Goal: Task Accomplishment & Management: Manage account settings

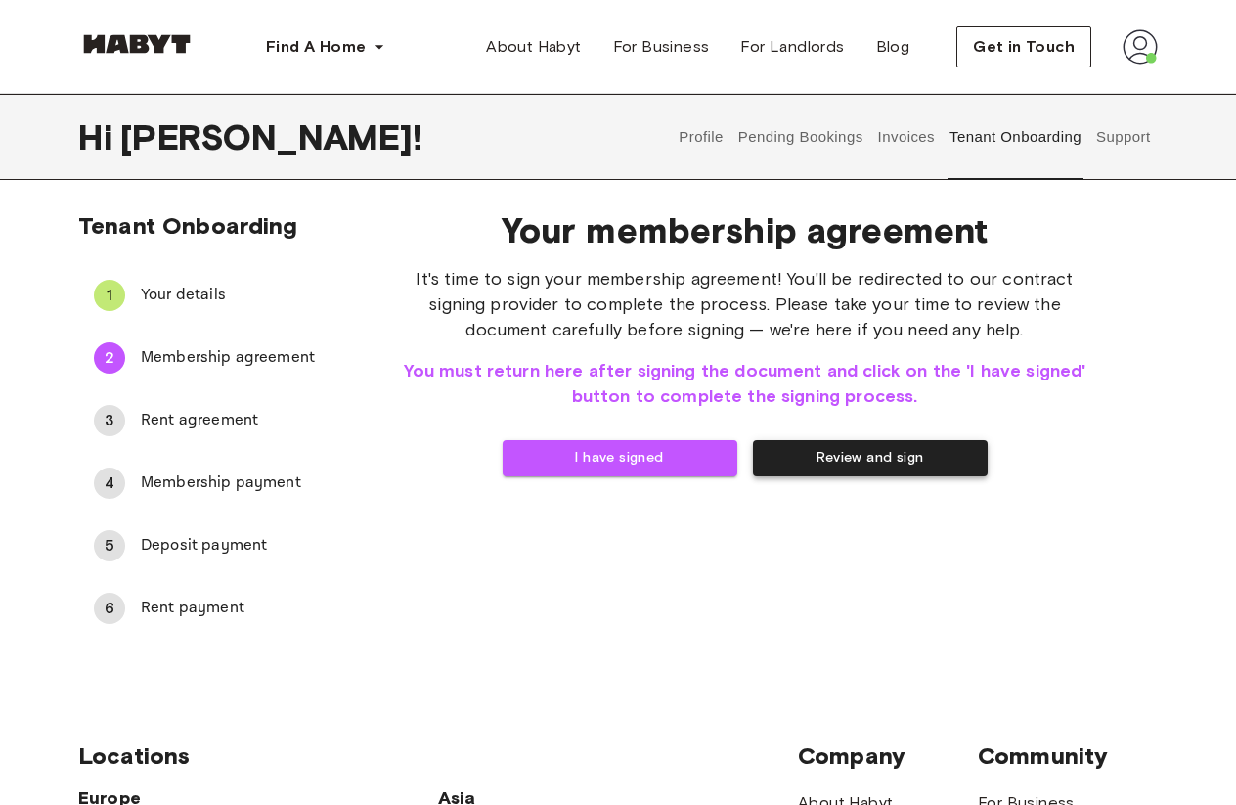
click at [912, 465] on button "Review and sign" at bounding box center [870, 458] width 235 height 36
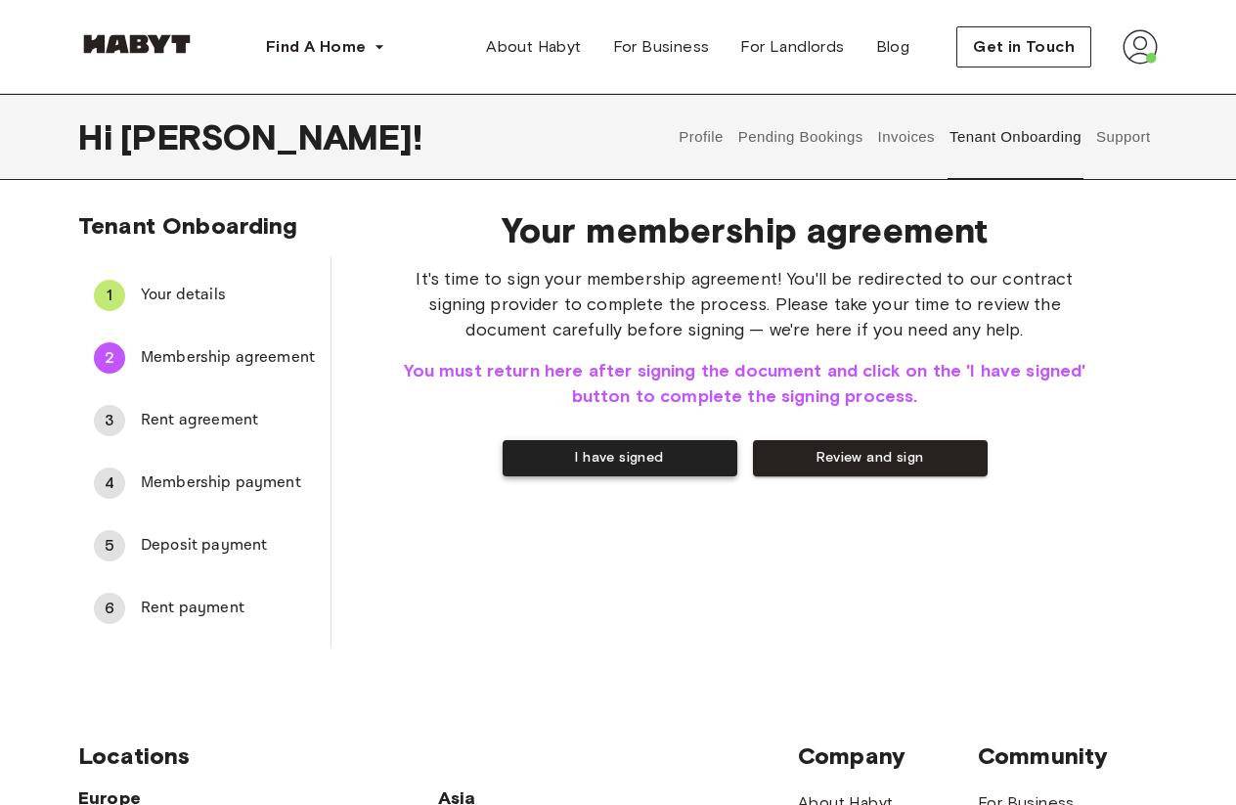
click at [685, 468] on button "I have signed" at bounding box center [619, 458] width 235 height 36
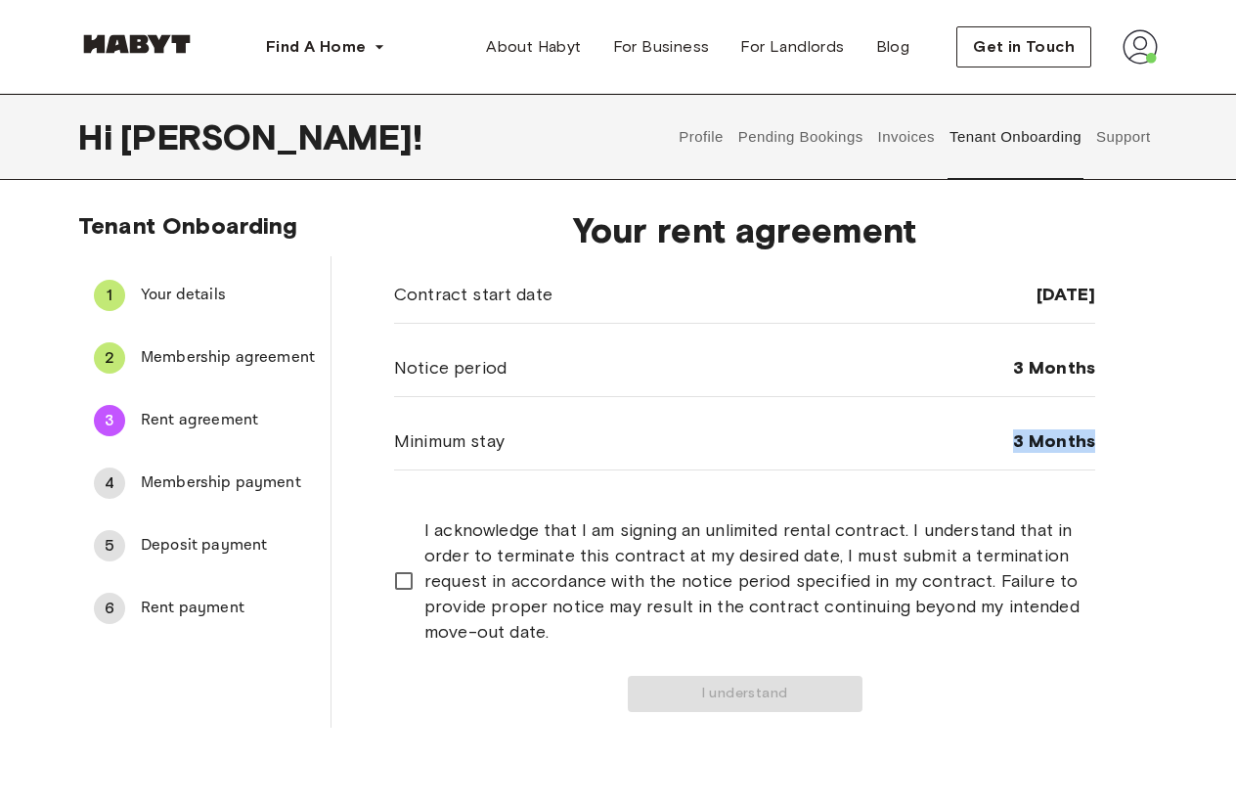
drag, startPoint x: 1015, startPoint y: 443, endPoint x: 1154, endPoint y: 450, distance: 140.0
click at [1154, 450] on div "Your rent agreement Contract start date [DATE] Notice period 3 Months Minimum s…" at bounding box center [744, 461] width 826 height 534
drag, startPoint x: 1012, startPoint y: 368, endPoint x: 1117, endPoint y: 365, distance: 105.6
click at [1117, 367] on div "Your rent agreement Contract start date [DATE] Notice period 3 Months Minimum s…" at bounding box center [744, 461] width 826 height 534
click at [1099, 391] on div "Your rent agreement Contract start date [DATE] Notice period 3 Months Minimum s…" at bounding box center [744, 461] width 826 height 534
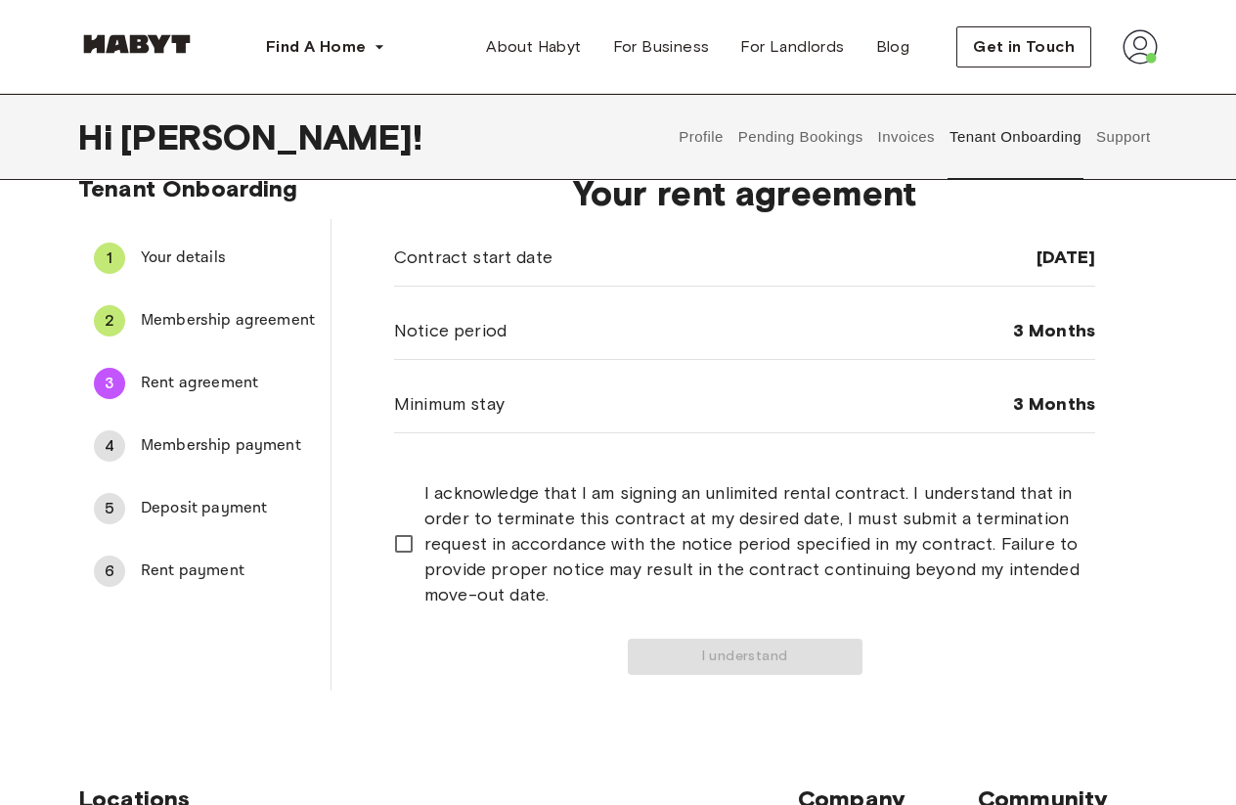
scroll to position [42, 0]
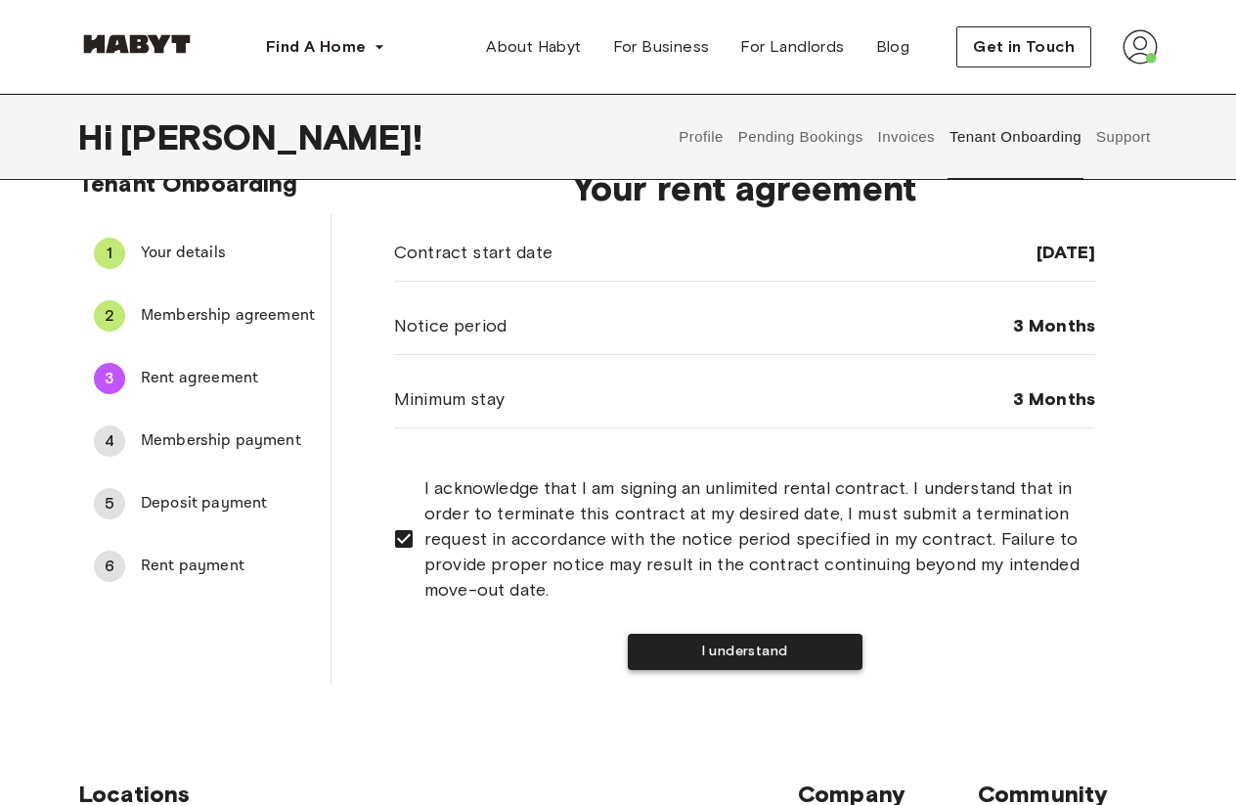
click at [724, 653] on button "I understand" at bounding box center [745, 651] width 235 height 36
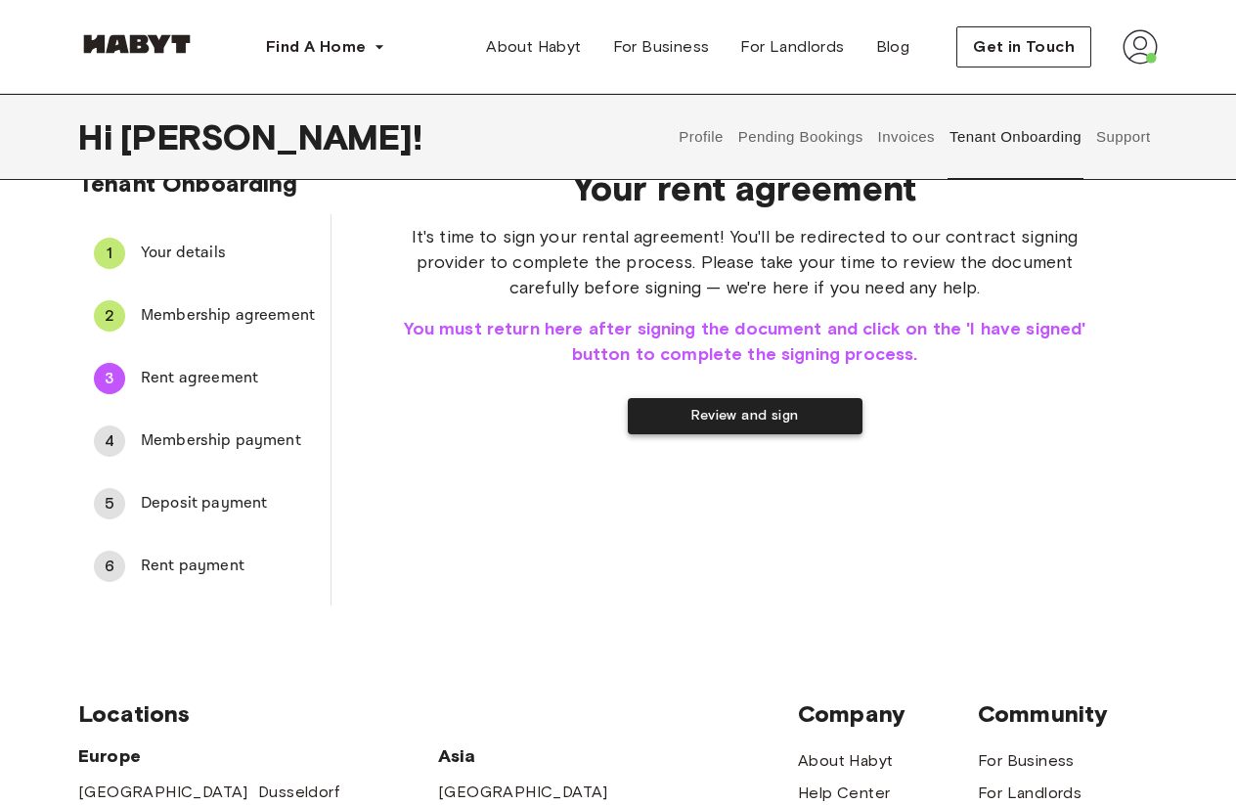
click at [745, 413] on button "Review and sign" at bounding box center [745, 416] width 235 height 36
